Goal: Task Accomplishment & Management: Manage account settings

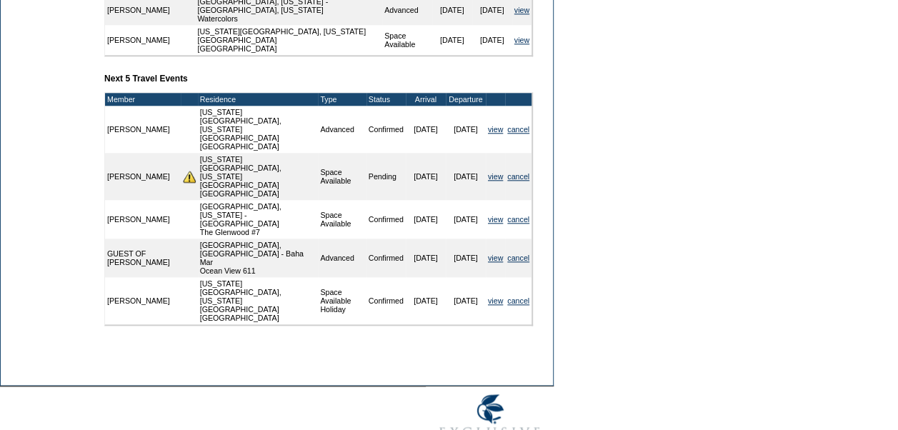
scroll to position [689, 0]
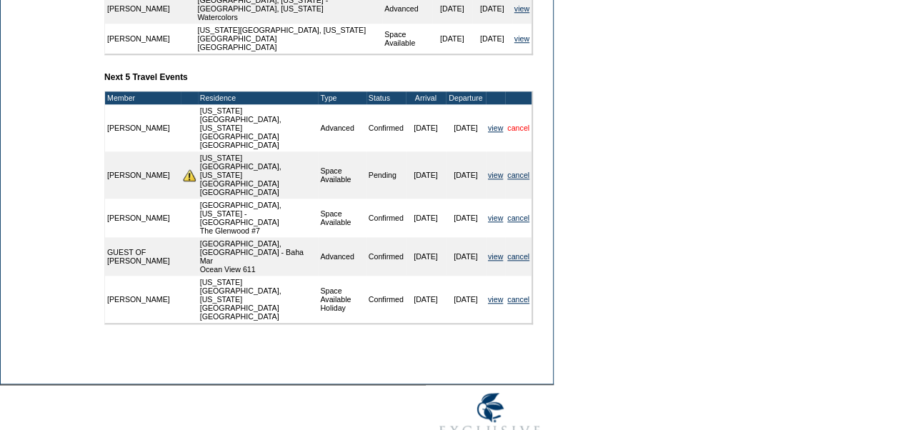
click at [521, 132] on link "cancel" at bounding box center [518, 128] width 22 height 9
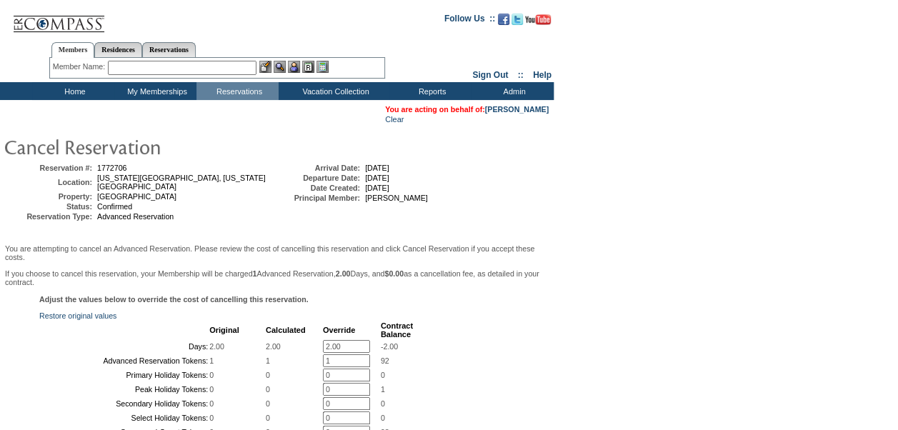
click at [323, 349] on input "2.00" at bounding box center [346, 346] width 47 height 13
type input "0"
click at [732, 321] on form "Follow Us ::" at bounding box center [446, 332] width 893 height 656
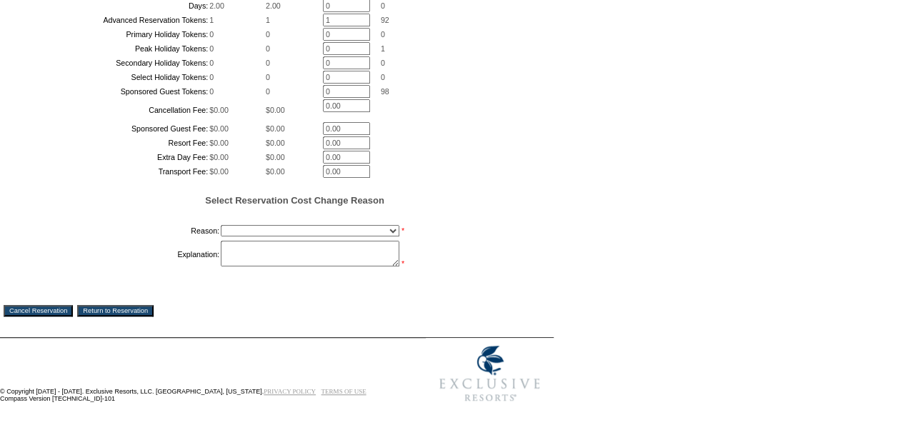
scroll to position [384, 0]
click at [309, 236] on select "Creating Continuous Stay Days Booked After Cancellation Experiential / Hotel / …" at bounding box center [310, 230] width 179 height 11
select select "1030"
click at [221, 236] on select "Creating Continuous Stay Days Booked After Cancellation Experiential / Hotel / …" at bounding box center [310, 230] width 179 height 11
click at [252, 266] on textarea at bounding box center [310, 254] width 179 height 26
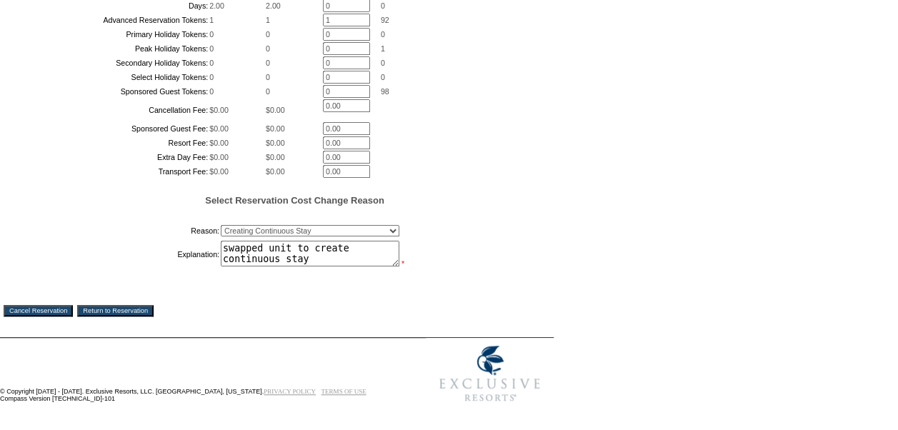
type textarea "swapped unit to create continuous stay"
drag, startPoint x: 107, startPoint y: 375, endPoint x: 194, endPoint y: 439, distance: 108.3
click at [194, 417] on html "Follow Us ::" at bounding box center [449, 38] width 898 height 758
click at [481, 316] on div "Cancel Reservation Return to Reservation" at bounding box center [277, 300] width 546 height 33
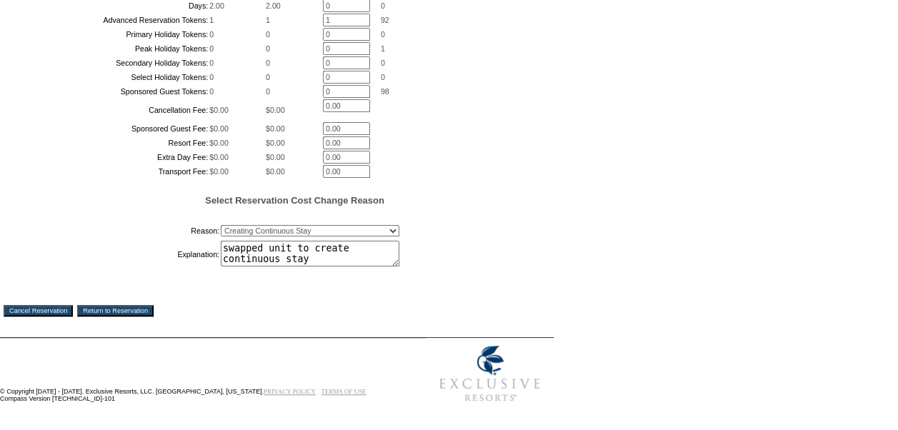
click at [64, 316] on input "Cancel Reservation" at bounding box center [38, 310] width 69 height 11
